Goal: Information Seeking & Learning: Learn about a topic

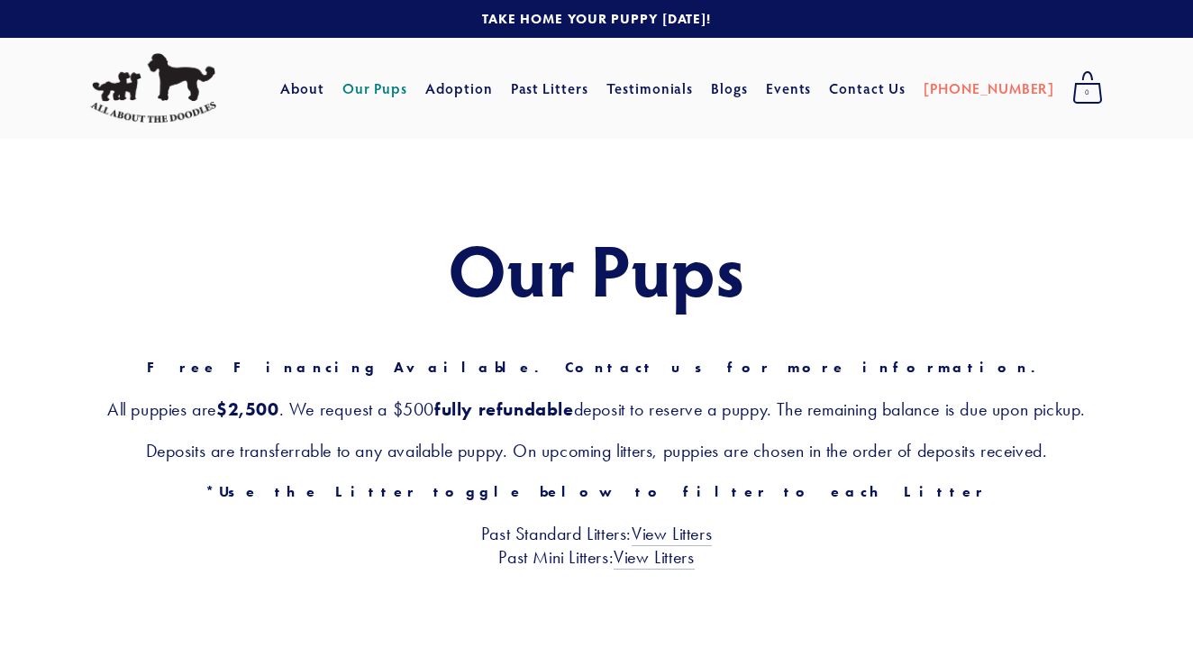
click at [408, 84] on link "Our Pups" at bounding box center [375, 88] width 66 height 32
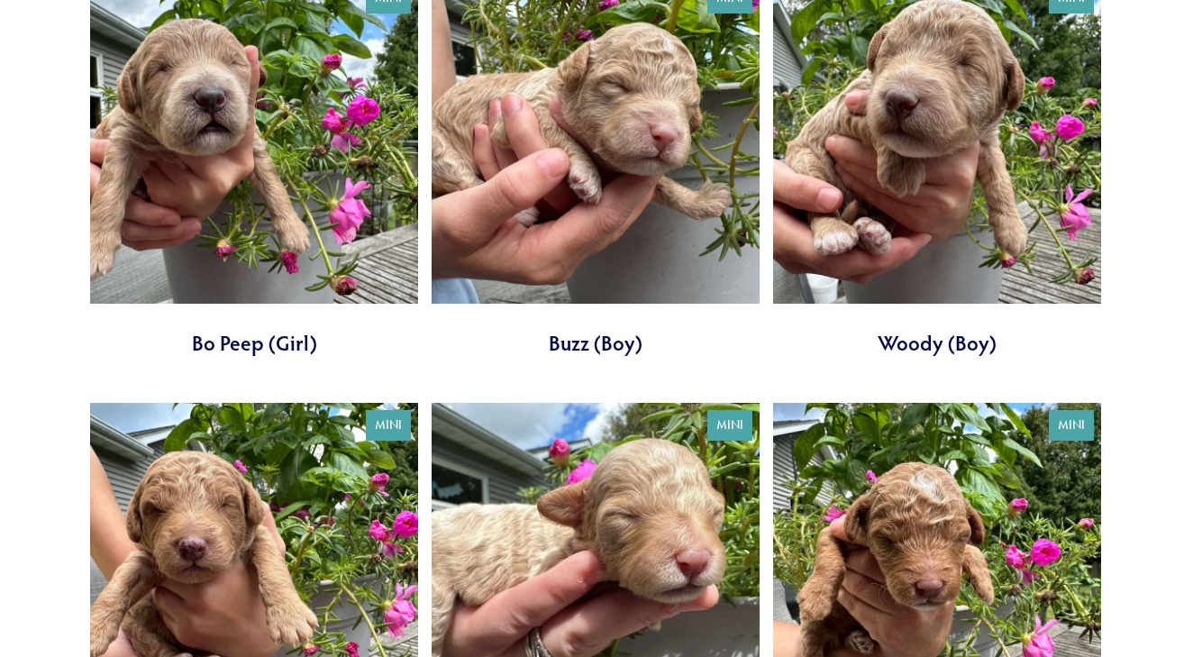
scroll to position [2860, 0]
click at [256, 304] on link at bounding box center [254, 167] width 328 height 382
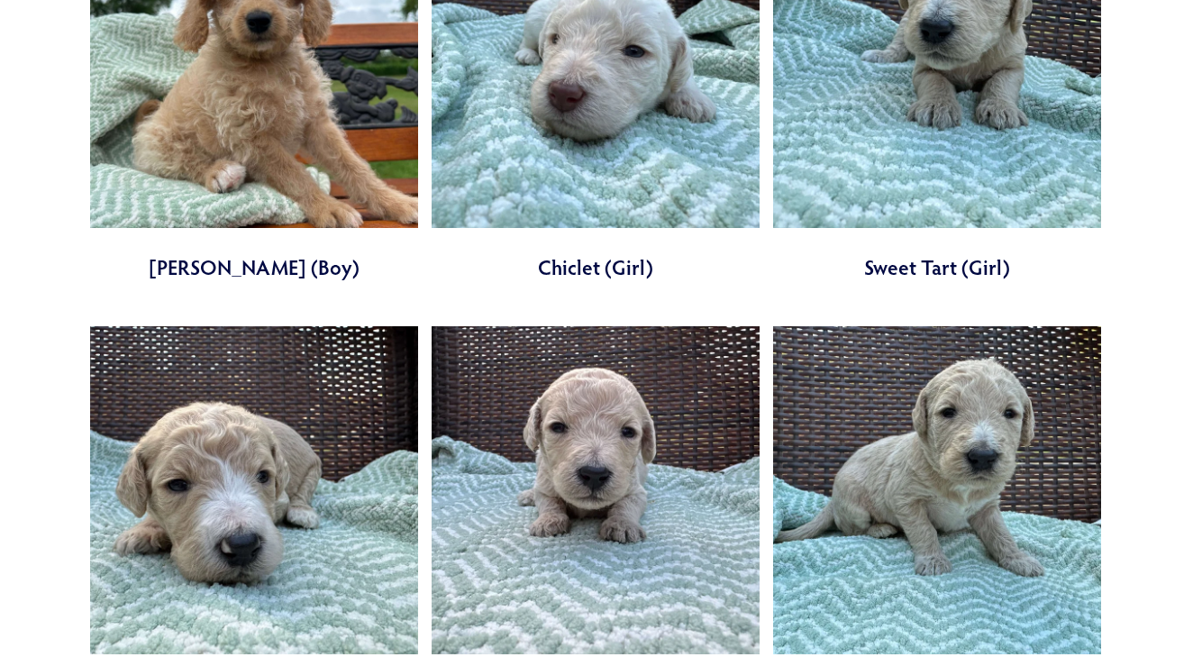
scroll to position [1638, 0]
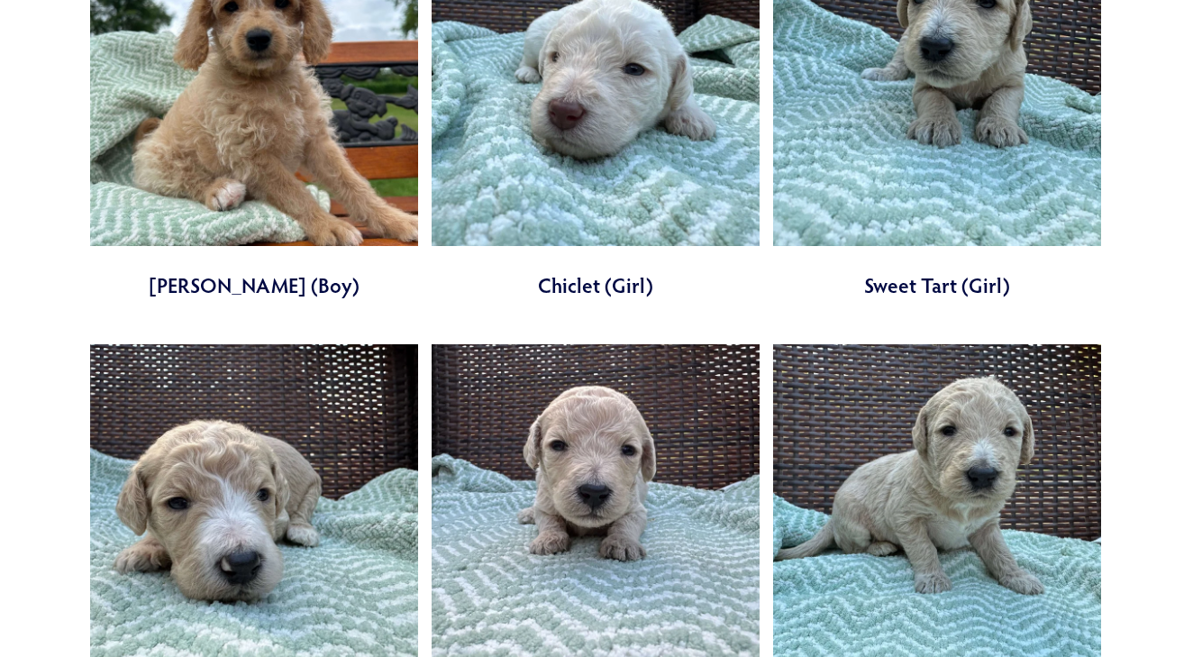
click at [603, 141] on link at bounding box center [595, 109] width 328 height 382
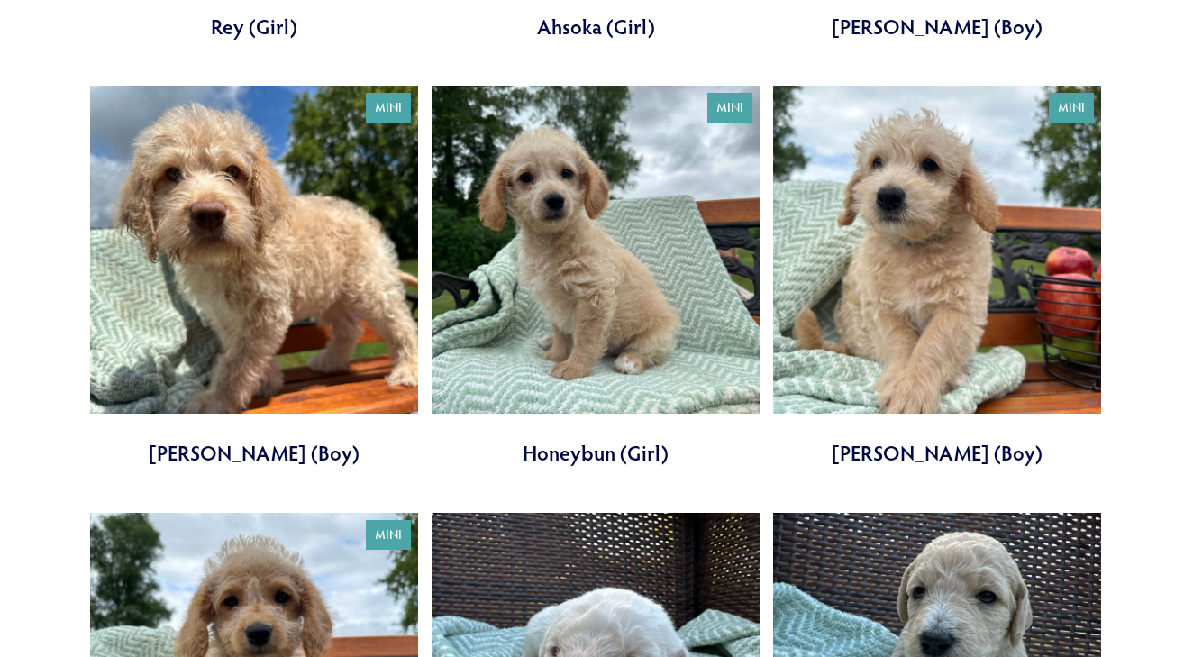
scroll to position [1035, 0]
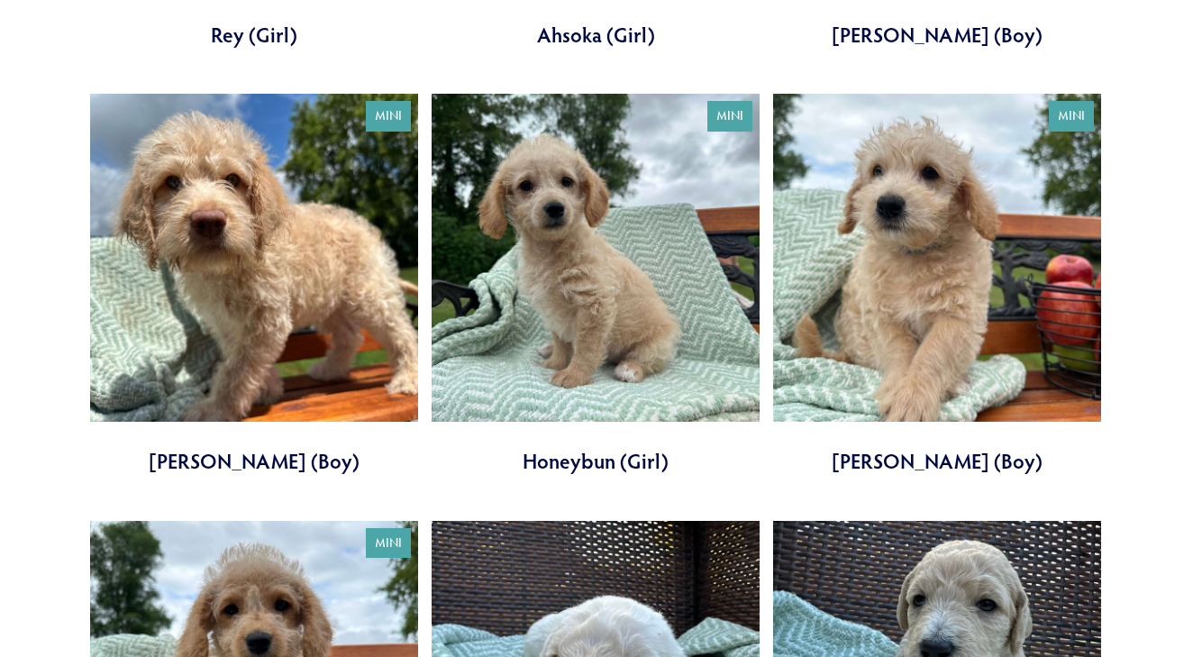
click at [686, 246] on link at bounding box center [595, 285] width 328 height 382
